Goal: Information Seeking & Learning: Learn about a topic

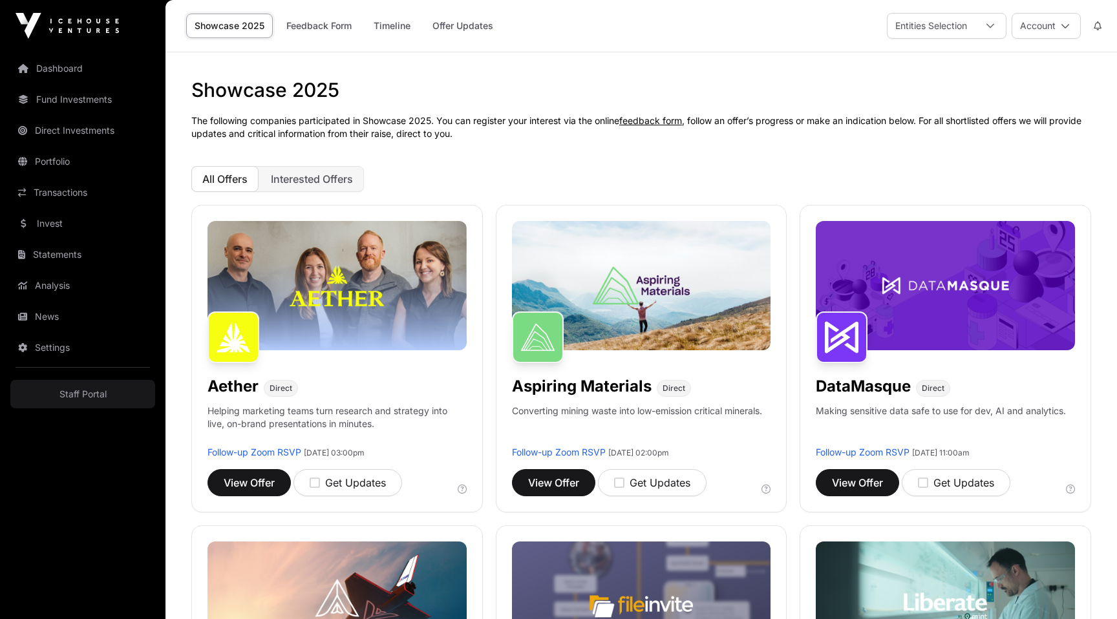
click at [484, 50] on div "Showcase 2025 Feedback Form Timeline Offer Updates Entities Selection Account" at bounding box center [641, 26] width 936 height 52
click at [623, 126] on p "The following companies participated in Showcase 2025. You can register your in…" at bounding box center [641, 127] width 900 height 26
click at [344, 178] on span "Interested Offers" at bounding box center [312, 179] width 82 height 13
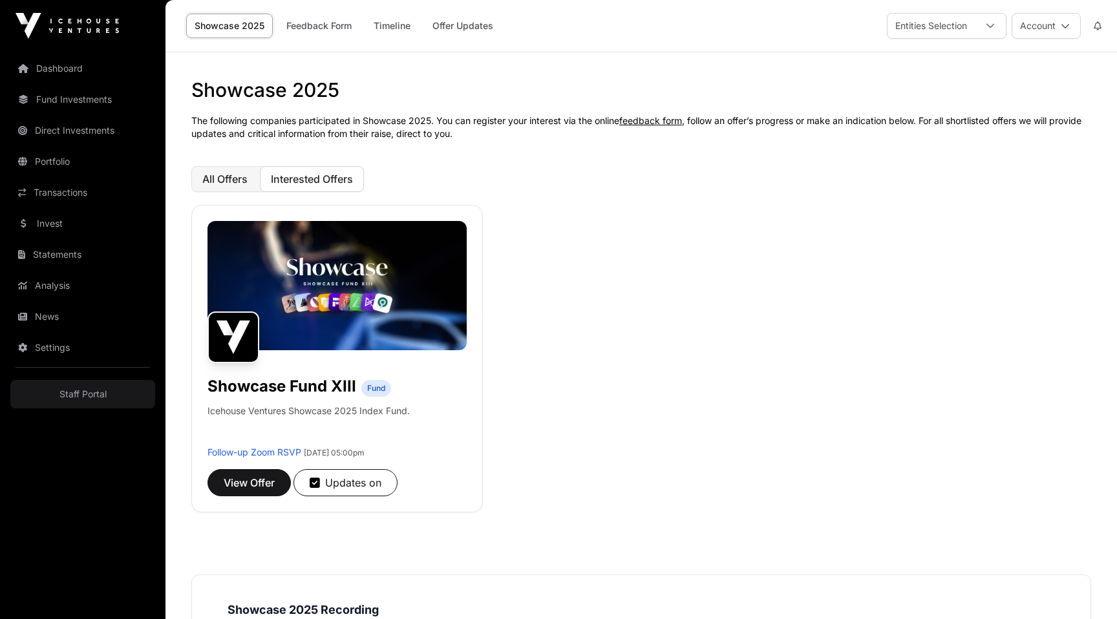
click at [231, 186] on button "All Offers" at bounding box center [224, 179] width 67 height 26
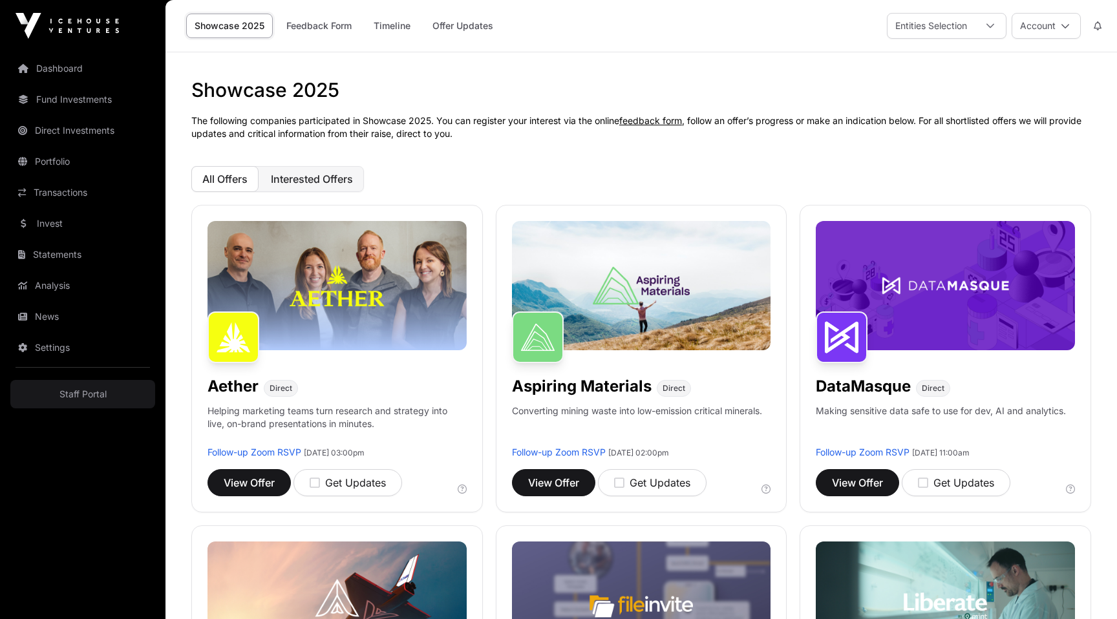
click at [294, 183] on span "Interested Offers" at bounding box center [312, 179] width 82 height 13
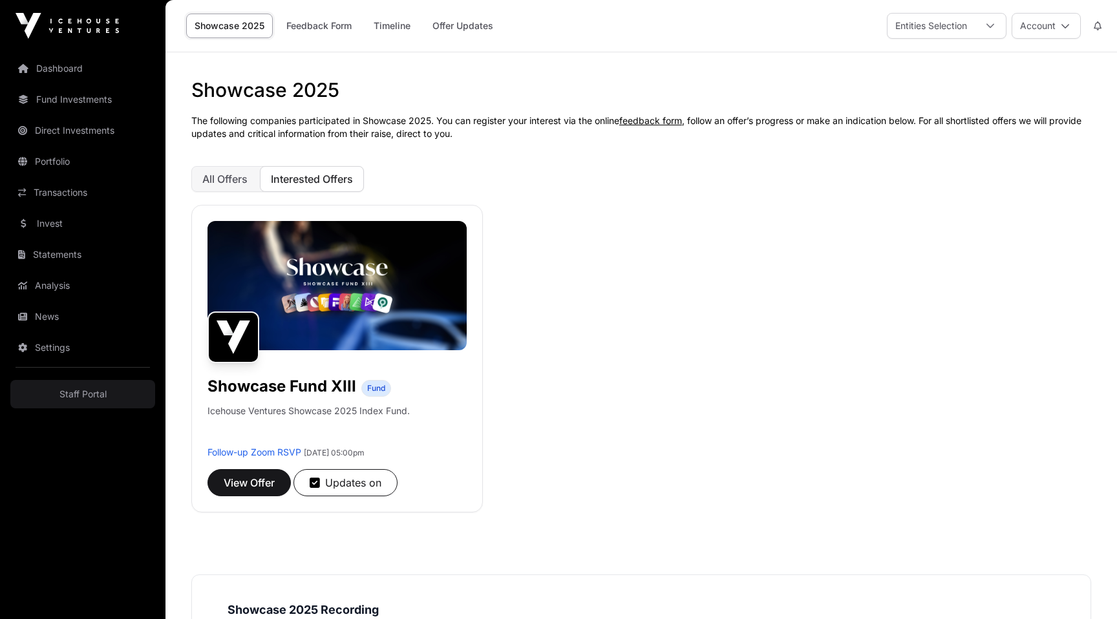
click at [574, 107] on div "Showcase 2025 The following companies participated in Showcase 2025. You can re…" at bounding box center [642, 426] width 952 height 697
